Goal: Information Seeking & Learning: Learn about a topic

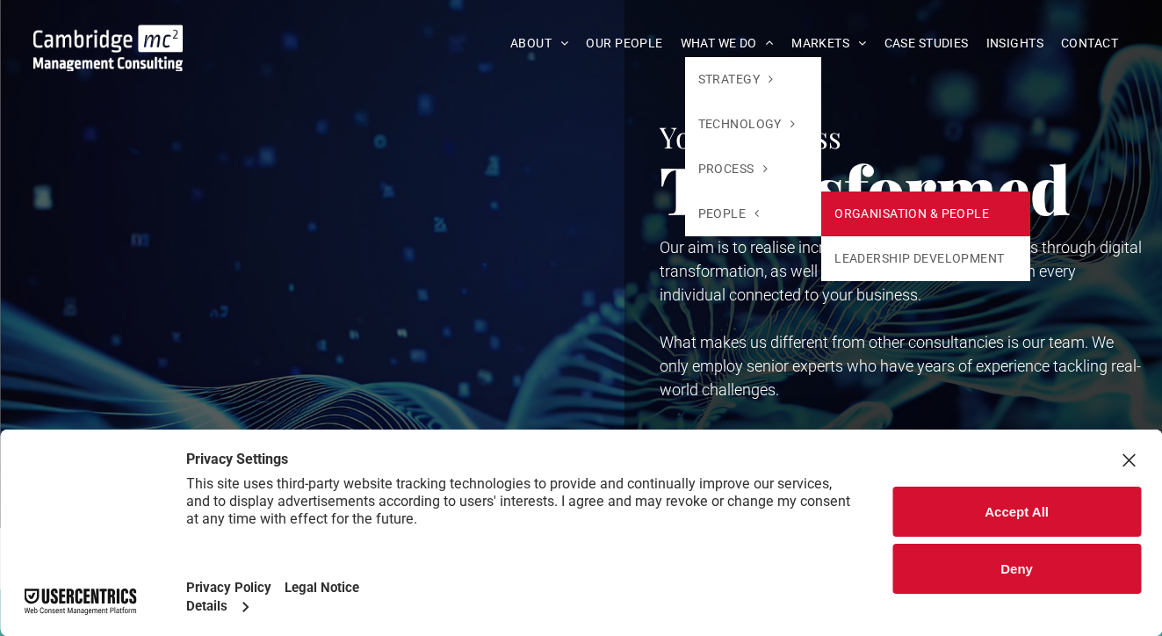
click at [871, 214] on link "ORGANISATION & PEOPLE" at bounding box center [925, 214] width 209 height 45
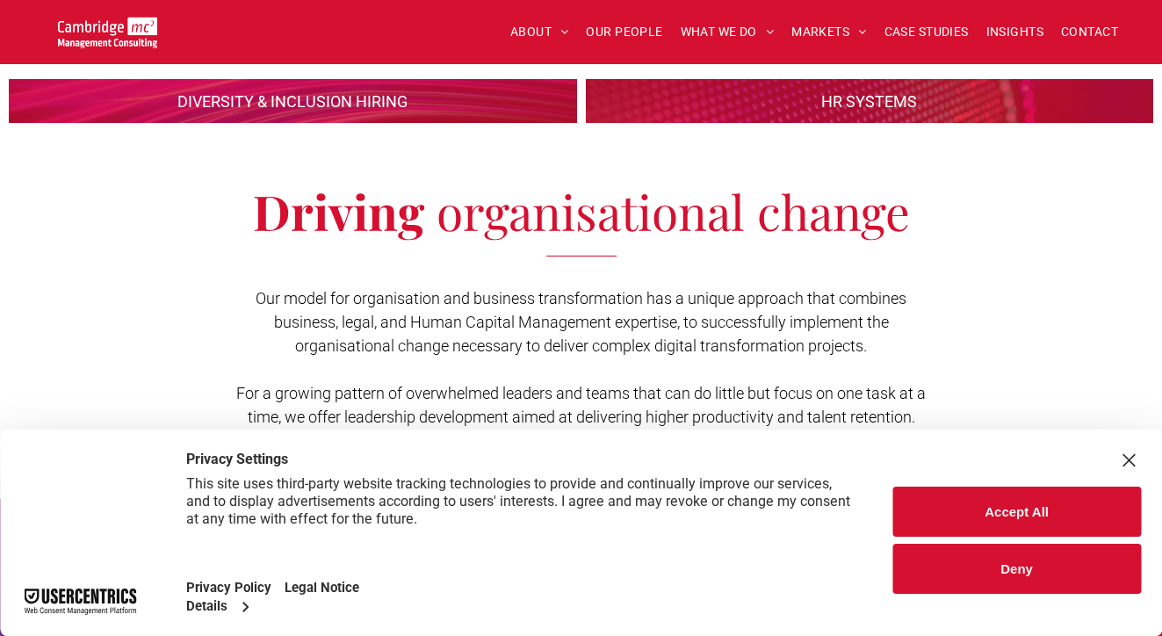
scroll to position [615, 0]
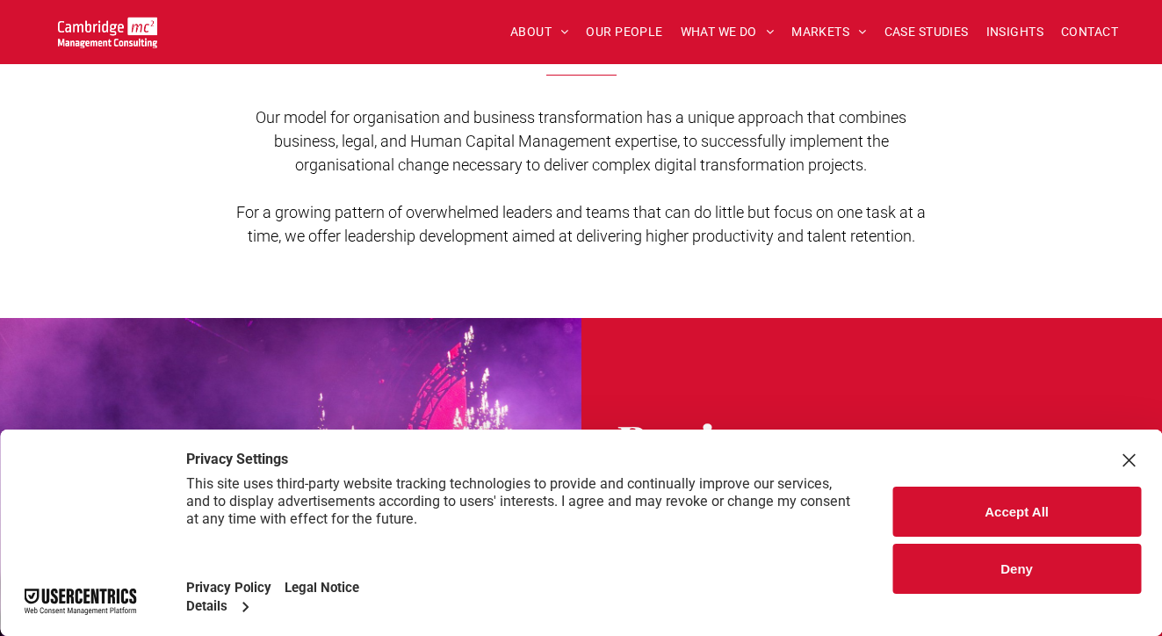
click at [958, 517] on button "Accept All" at bounding box center [1017, 512] width 249 height 50
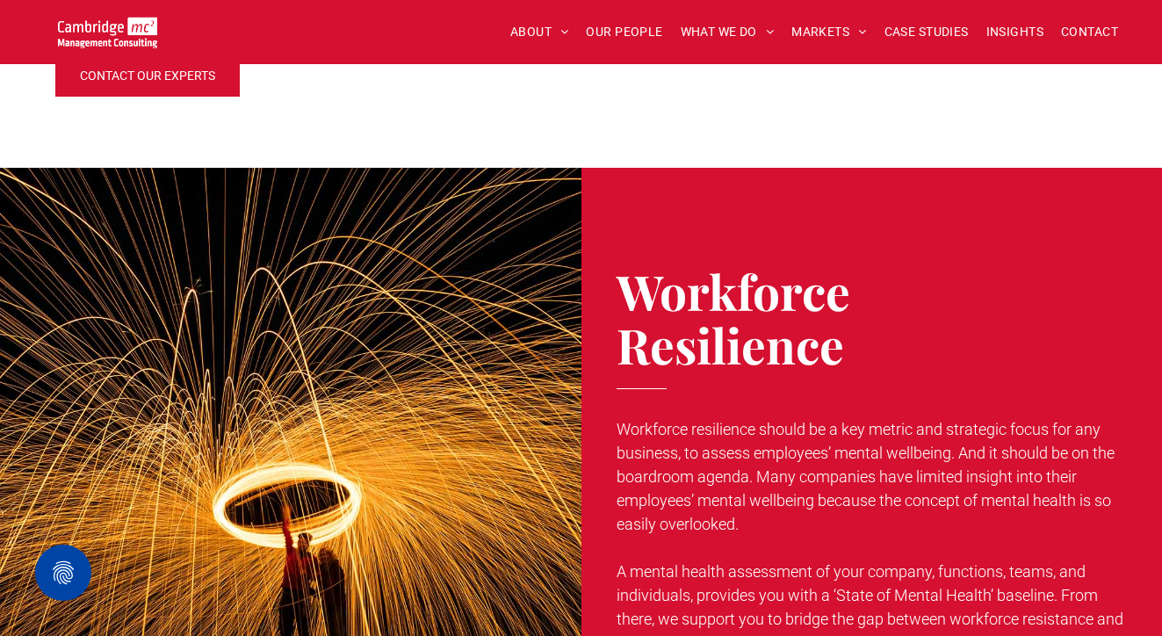
scroll to position [1757, 0]
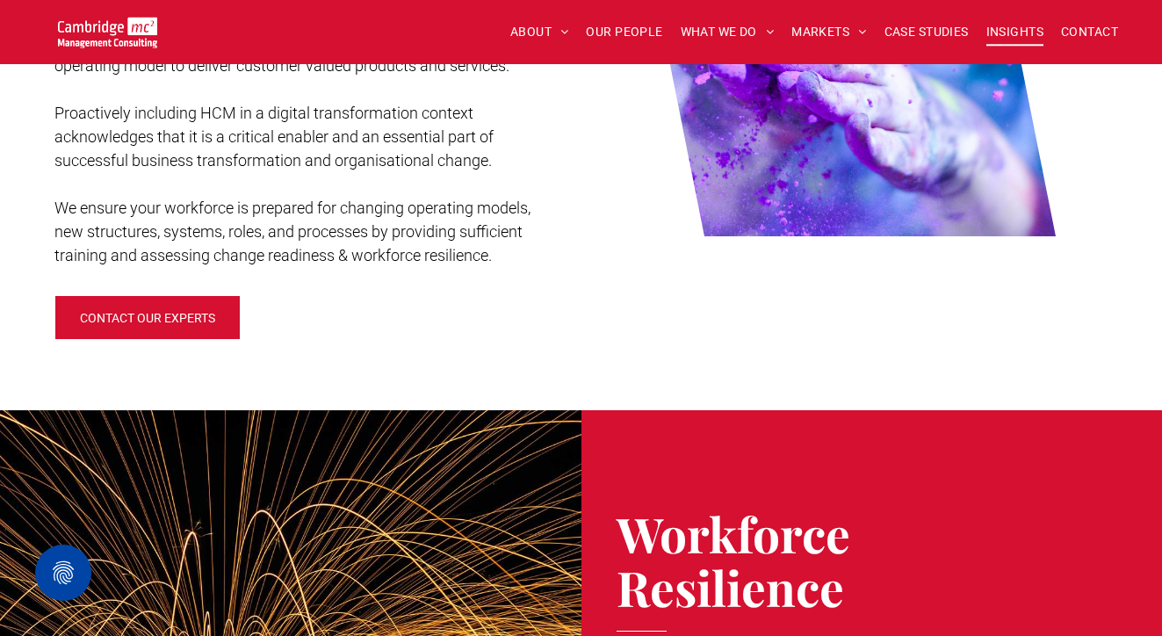
click at [1019, 43] on span "INSIGHTS" at bounding box center [1015, 31] width 57 height 27
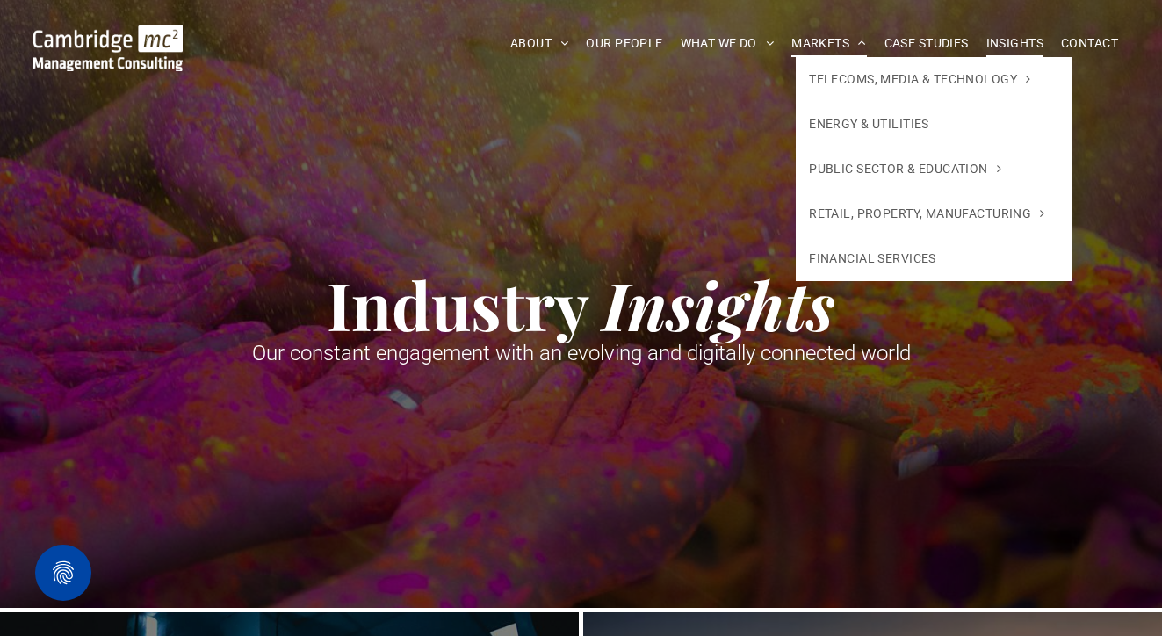
click at [802, 47] on span "MARKETS" at bounding box center [829, 43] width 75 height 27
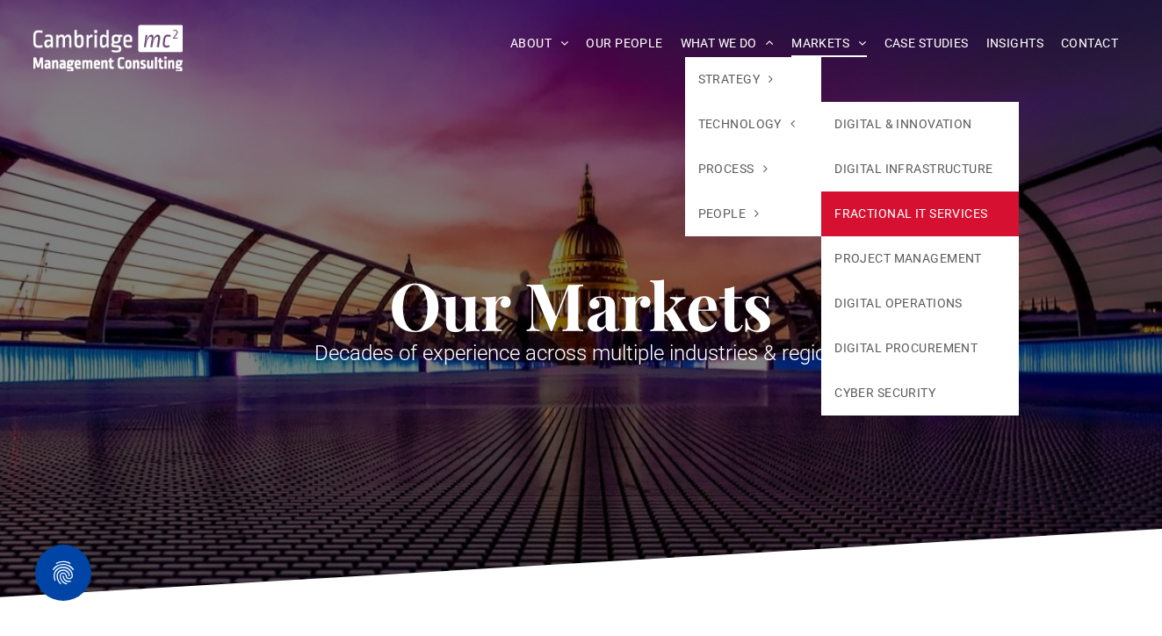
click at [897, 228] on link "FRACTIONAL IT SERVICES" at bounding box center [920, 214] width 198 height 45
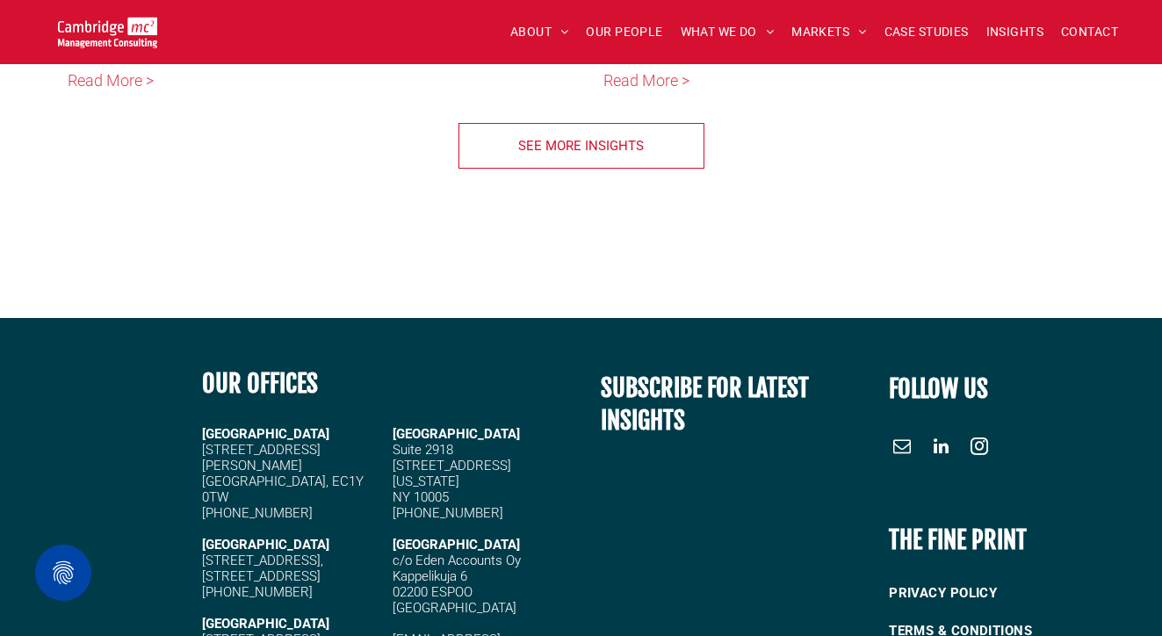
scroll to position [8170, 0]
